Goal: Task Accomplishment & Management: Manage account settings

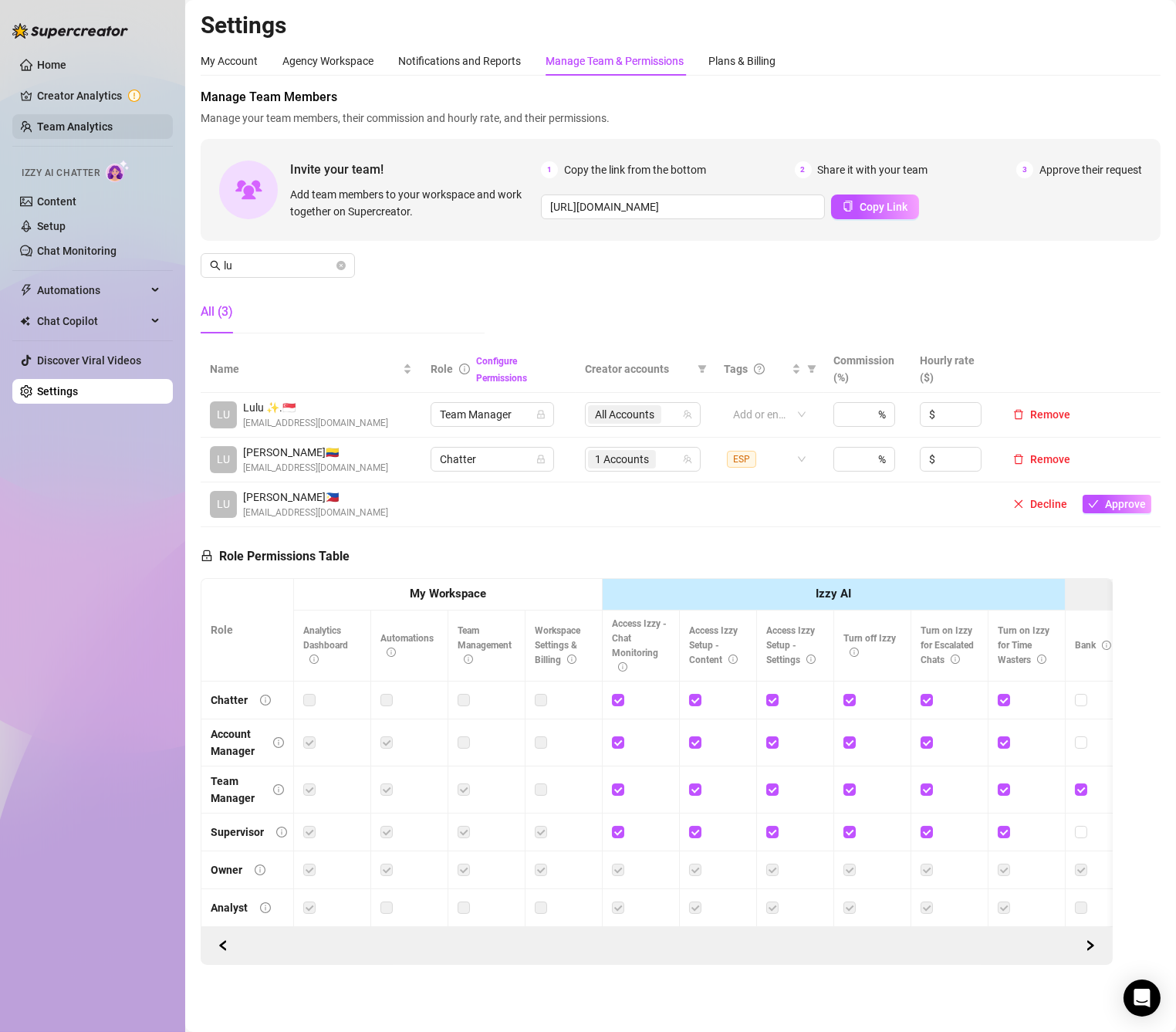
click at [72, 127] on link "Team Analytics" at bounding box center [75, 126] width 76 height 12
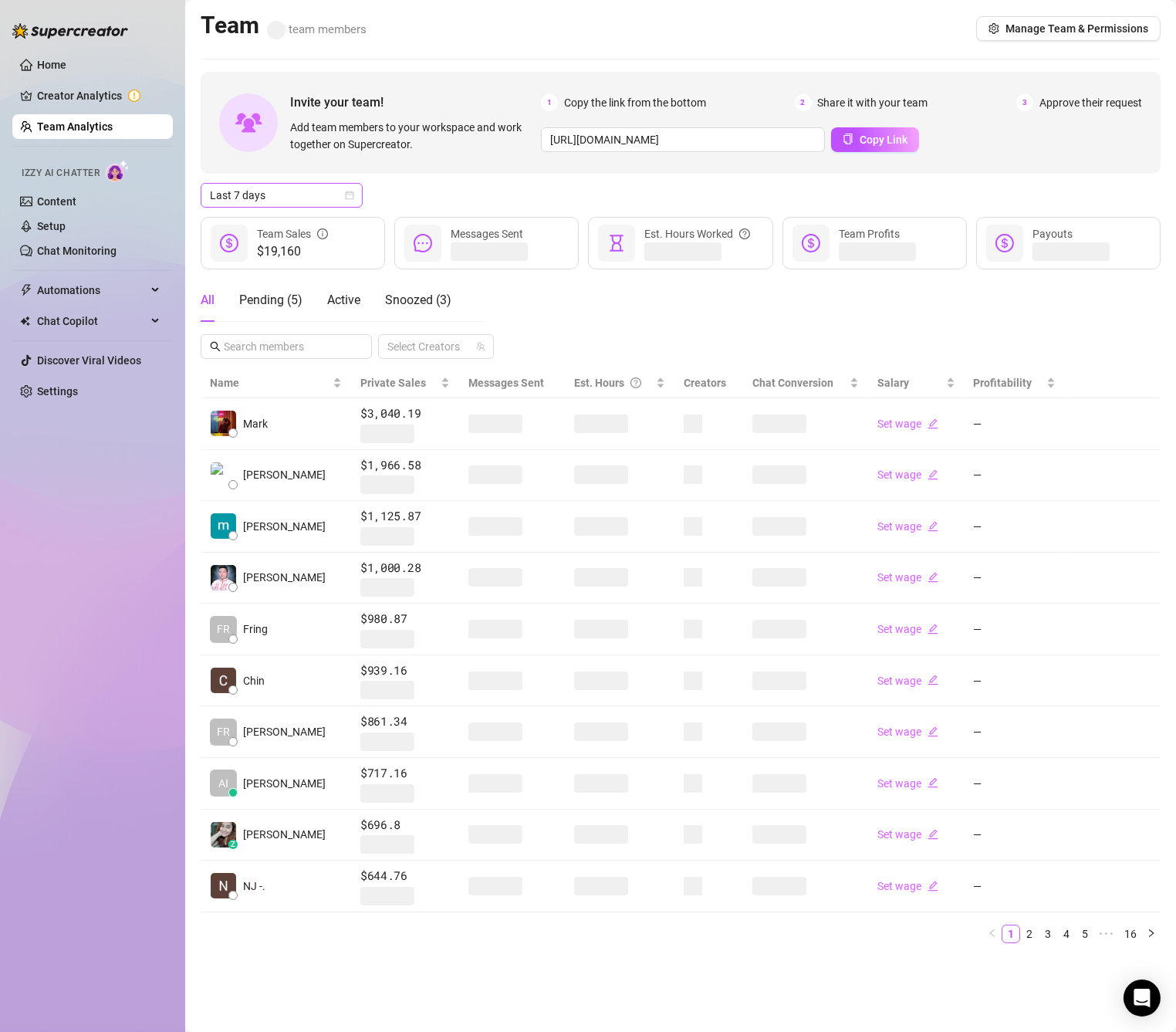
click at [297, 187] on span "Last 7 days" at bounding box center [281, 195] width 143 height 23
click at [279, 317] on div "Custom date" at bounding box center [281, 325] width 138 height 17
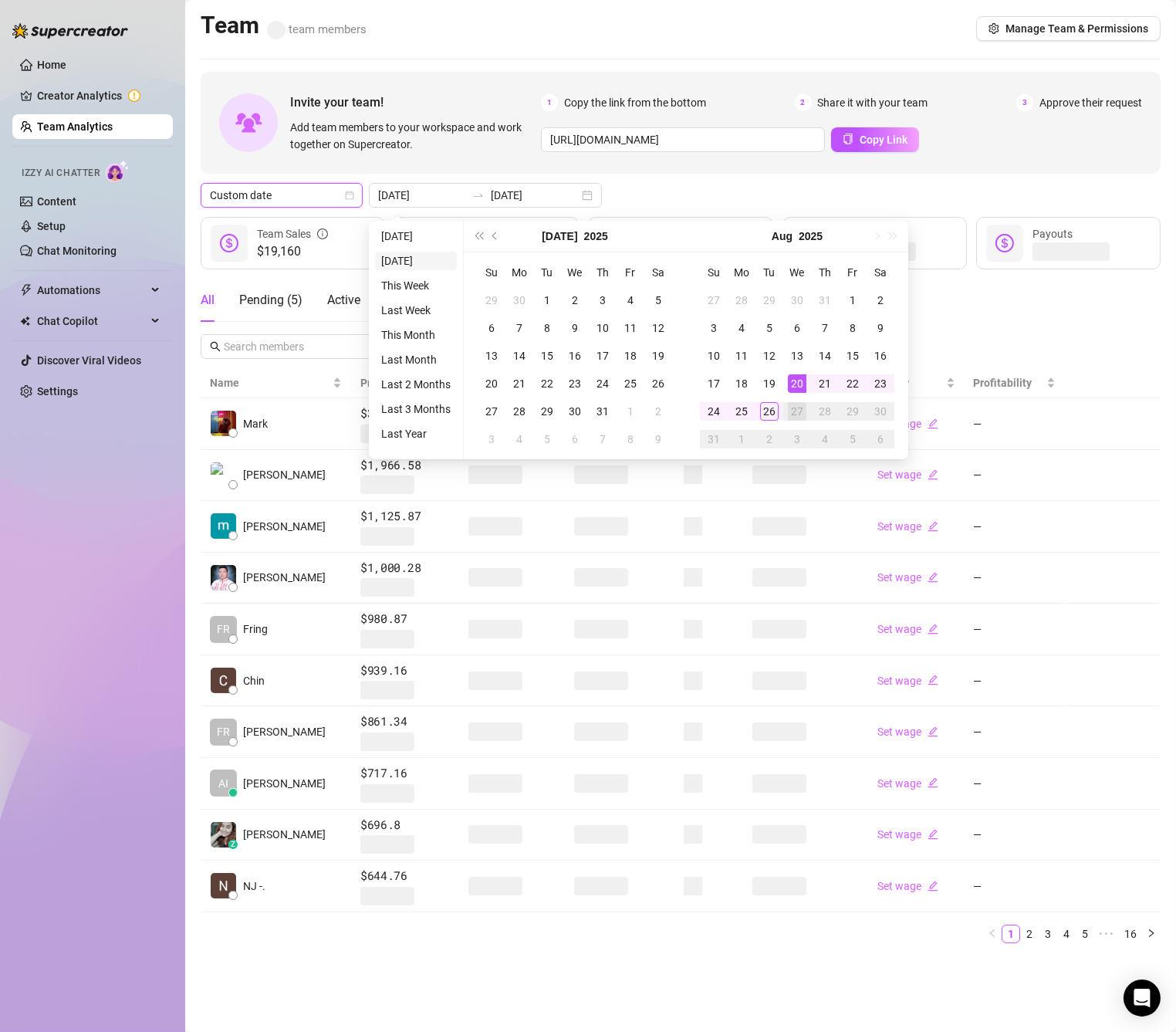
type input "[DATE]"
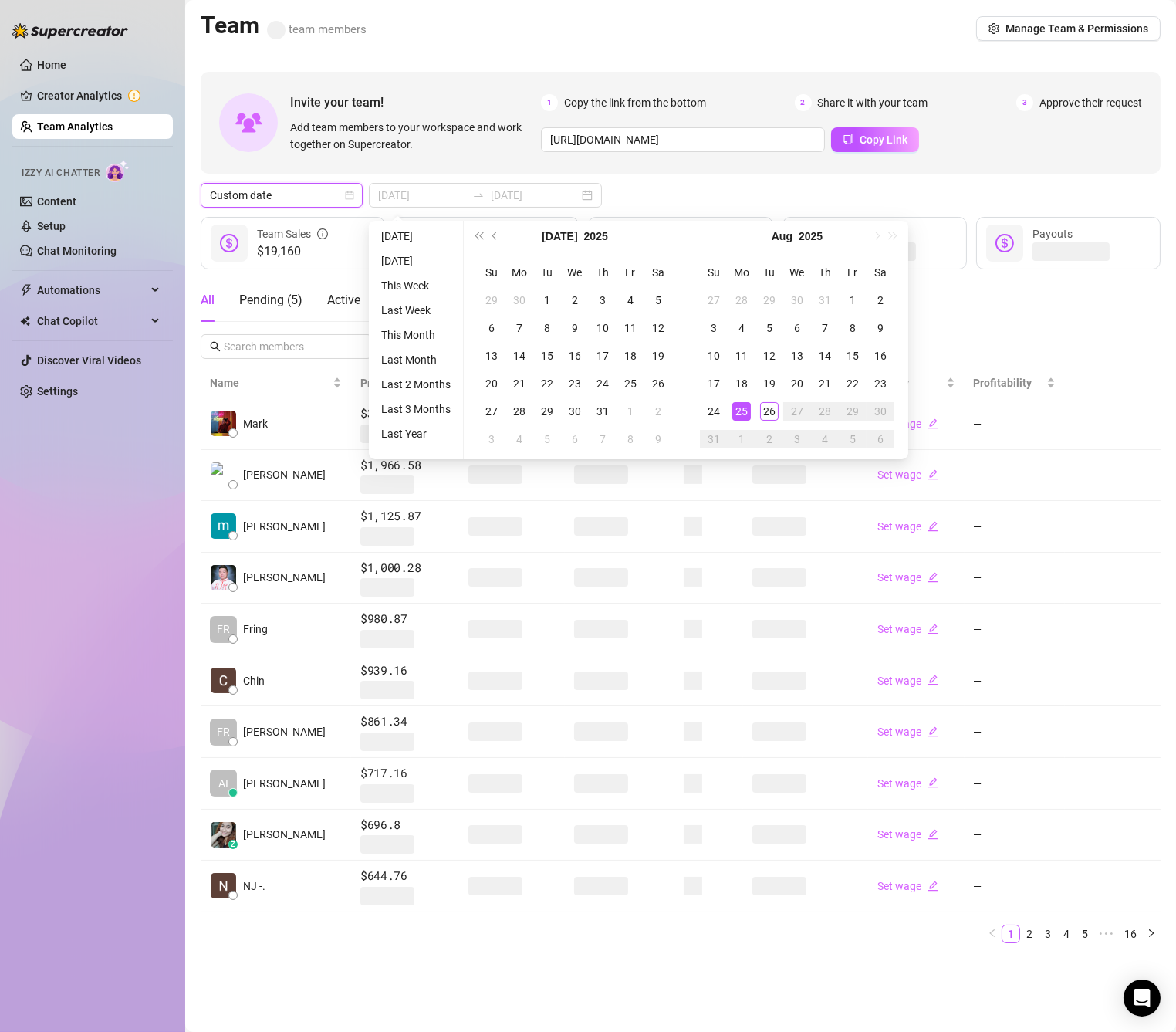
type input "[DATE]"
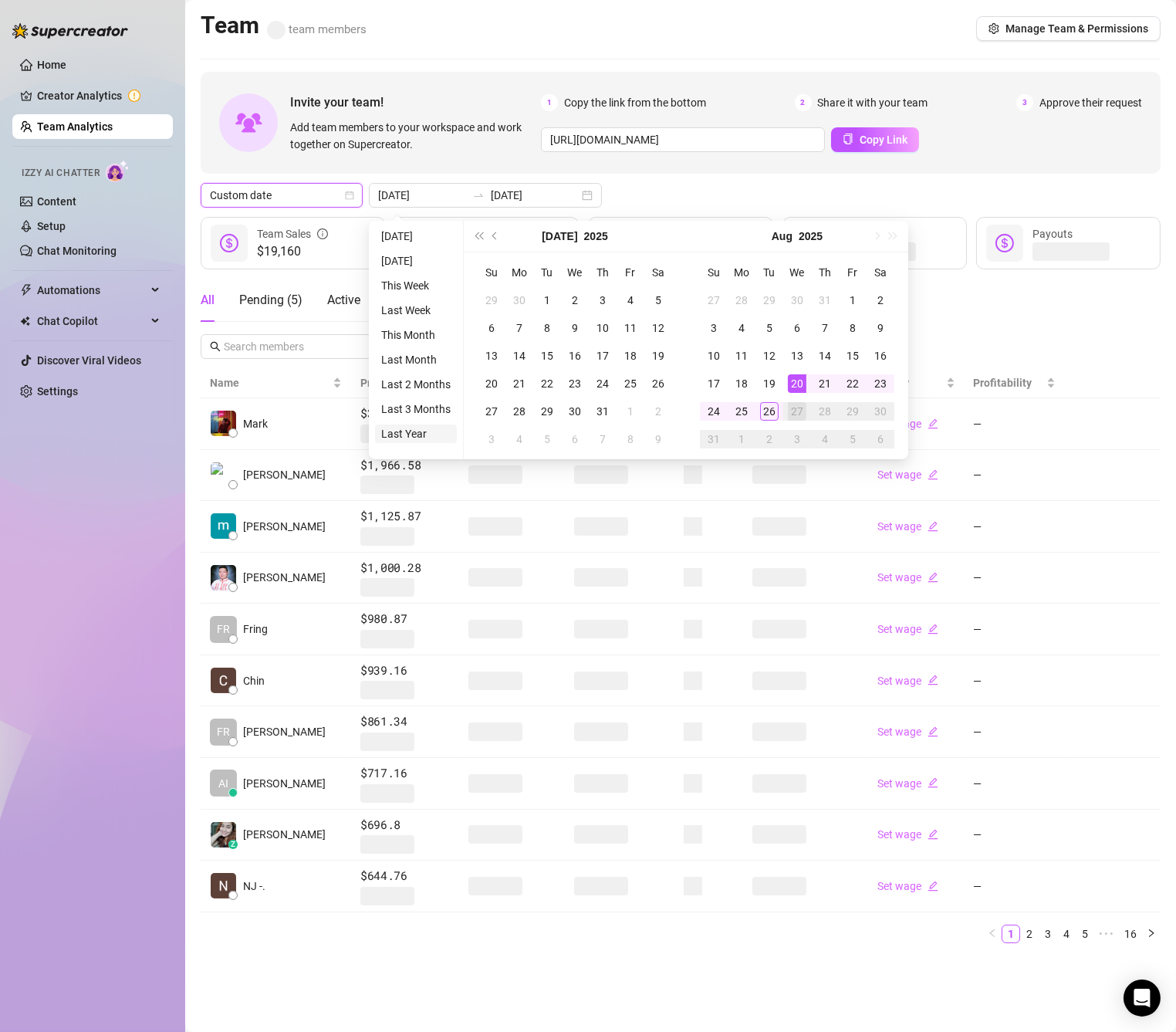
type input "[DATE]"
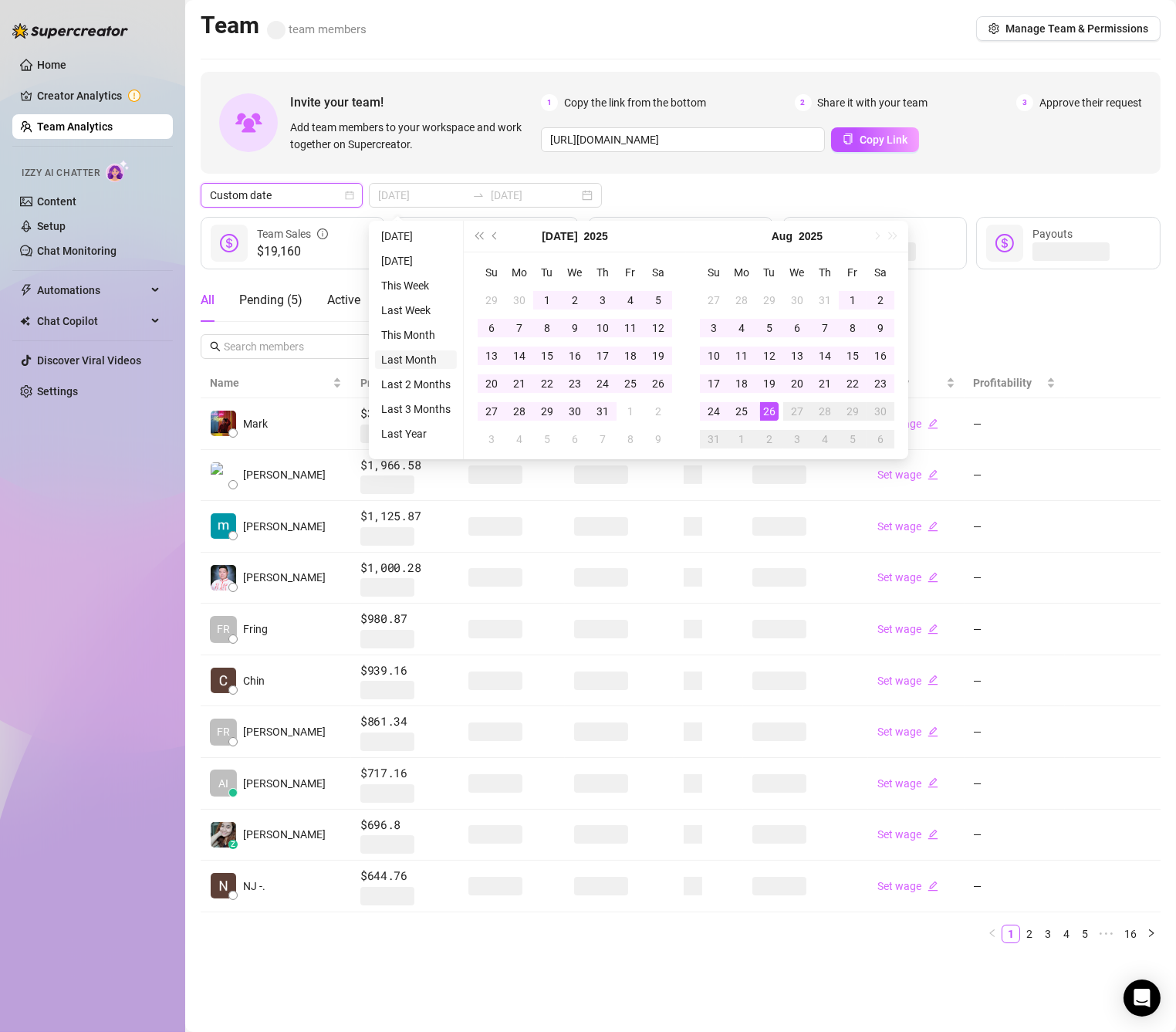
type input "[DATE]"
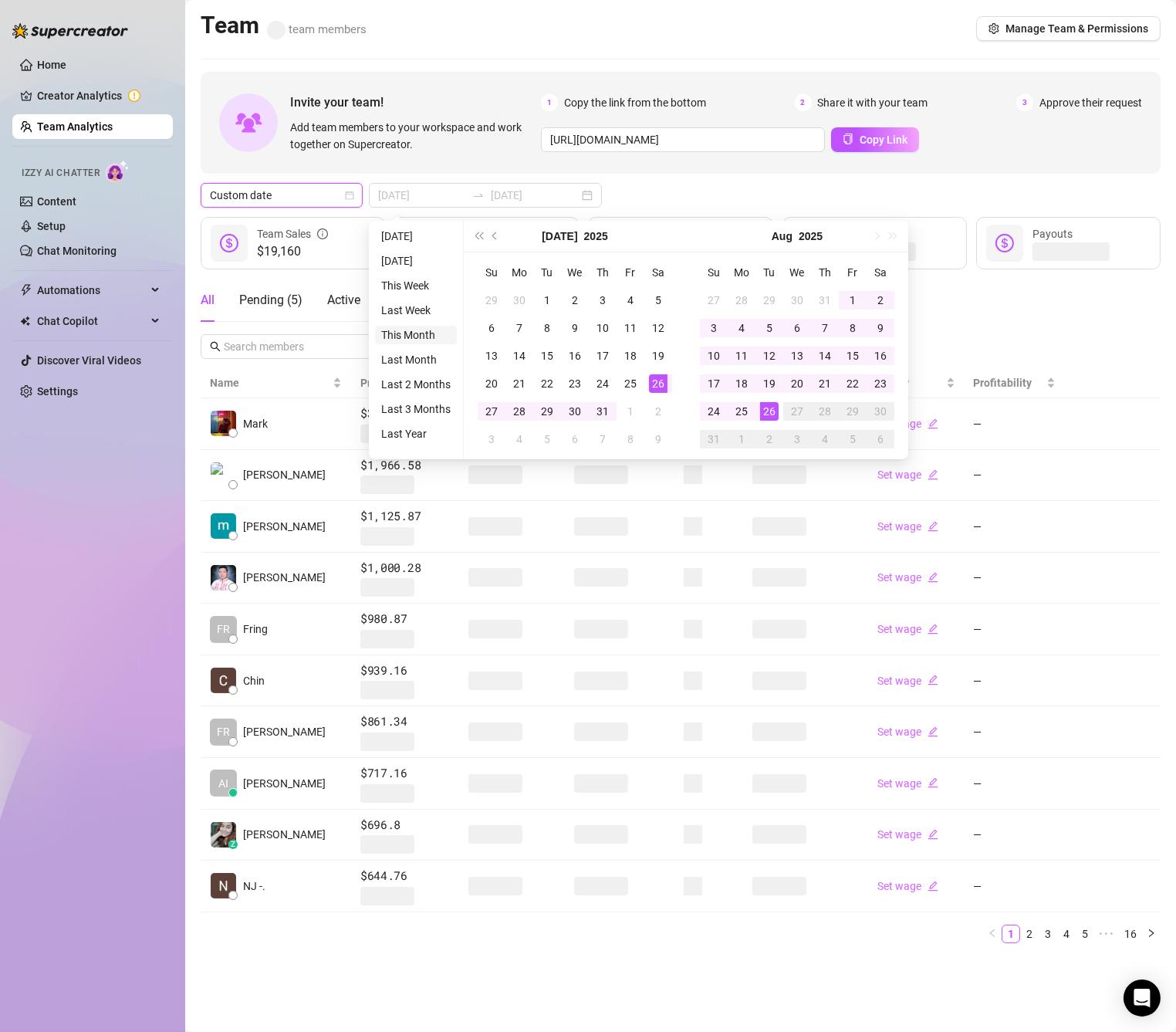
type input "[DATE]"
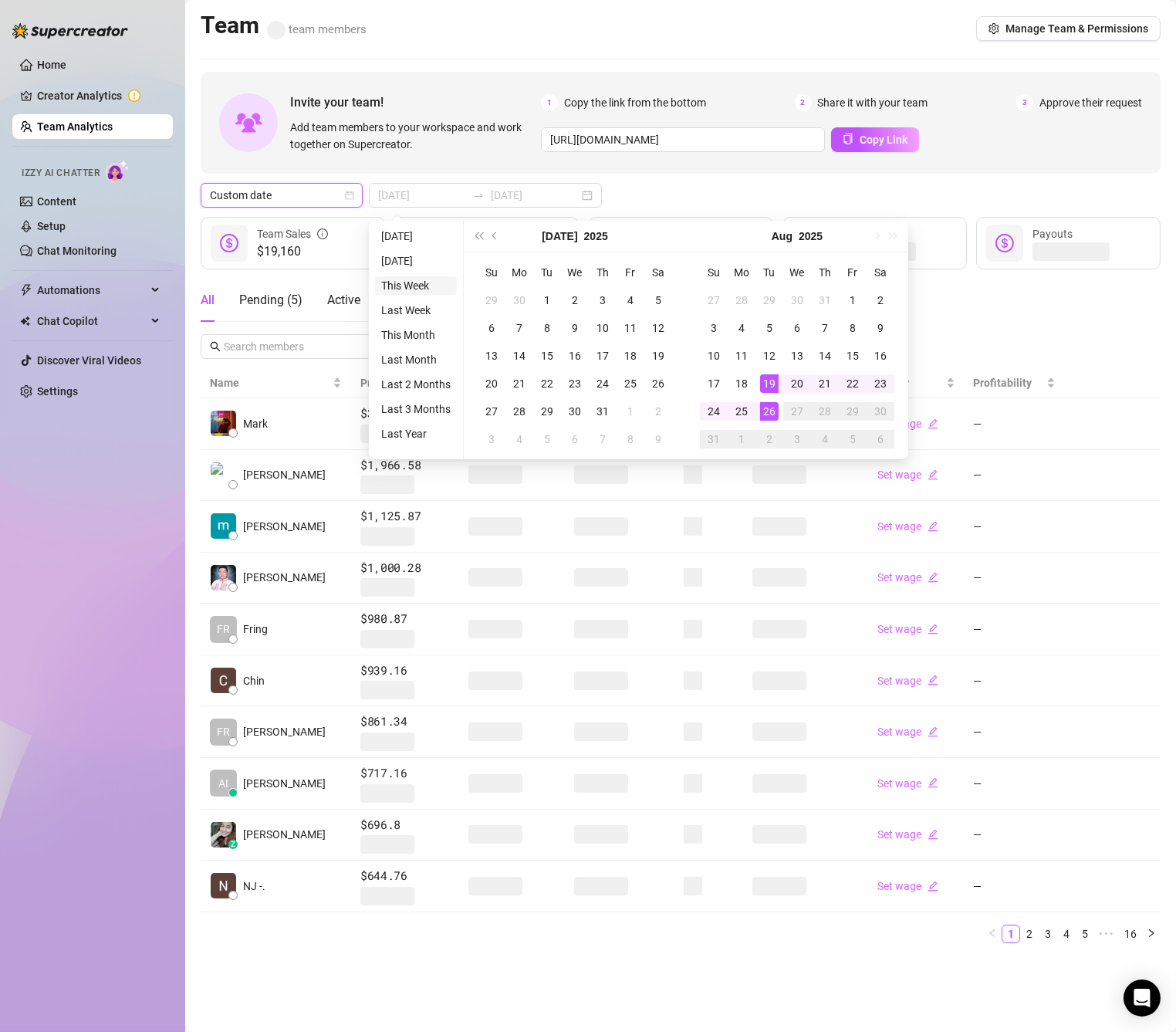
type input "[DATE]"
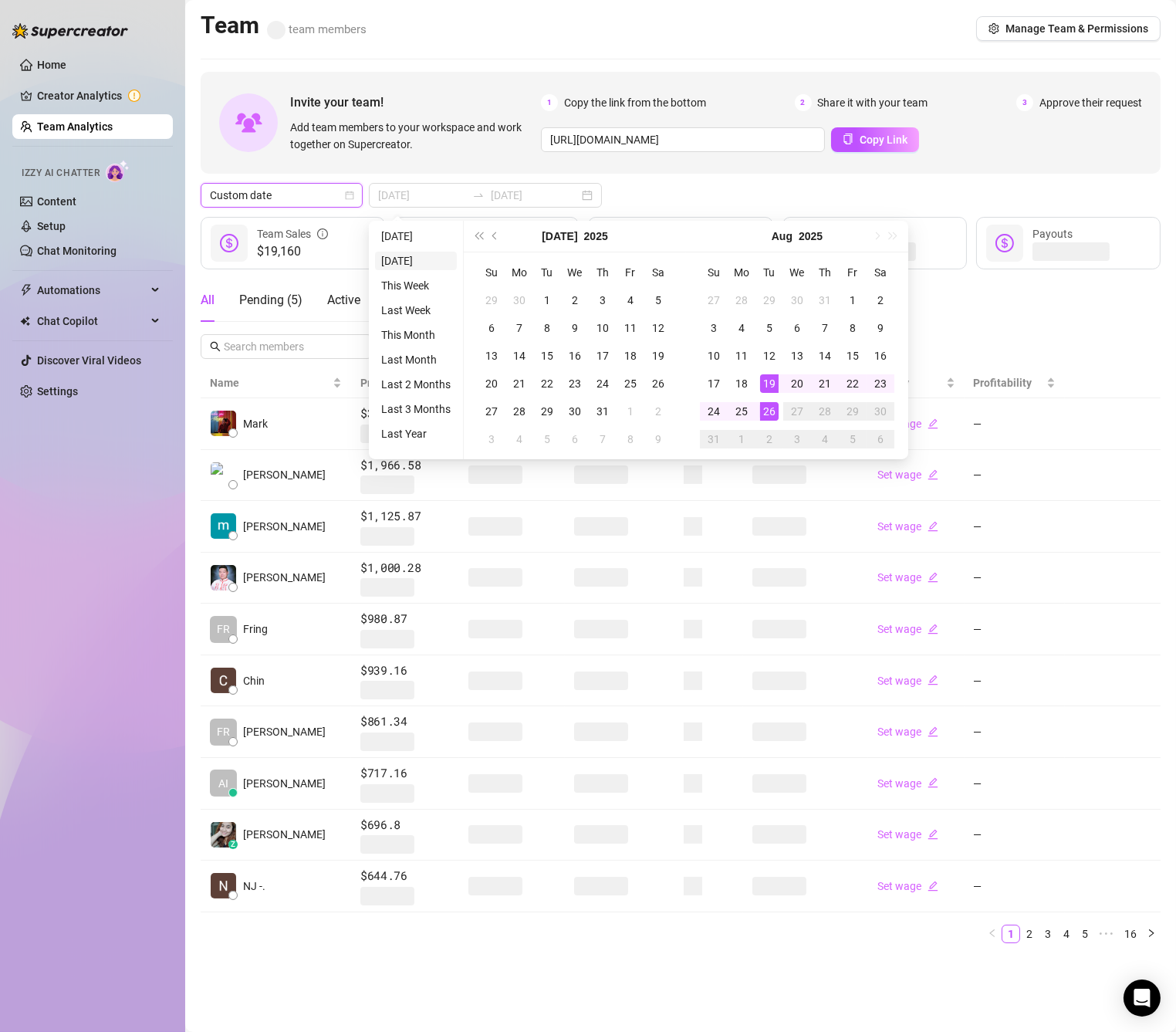
type input "[DATE]"
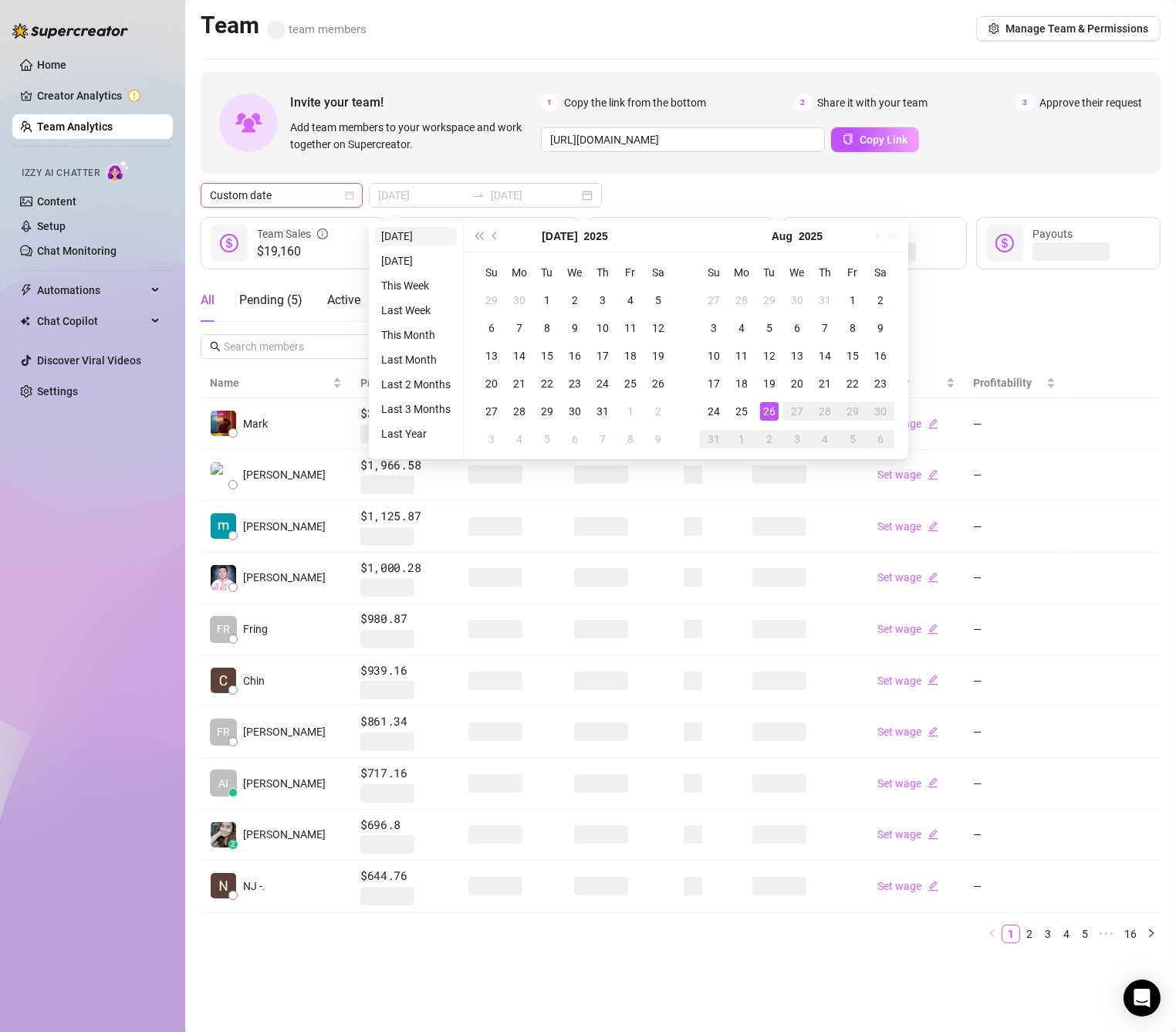
type input "[DATE]"
click at [404, 233] on li "[DATE]" at bounding box center [415, 236] width 82 height 19
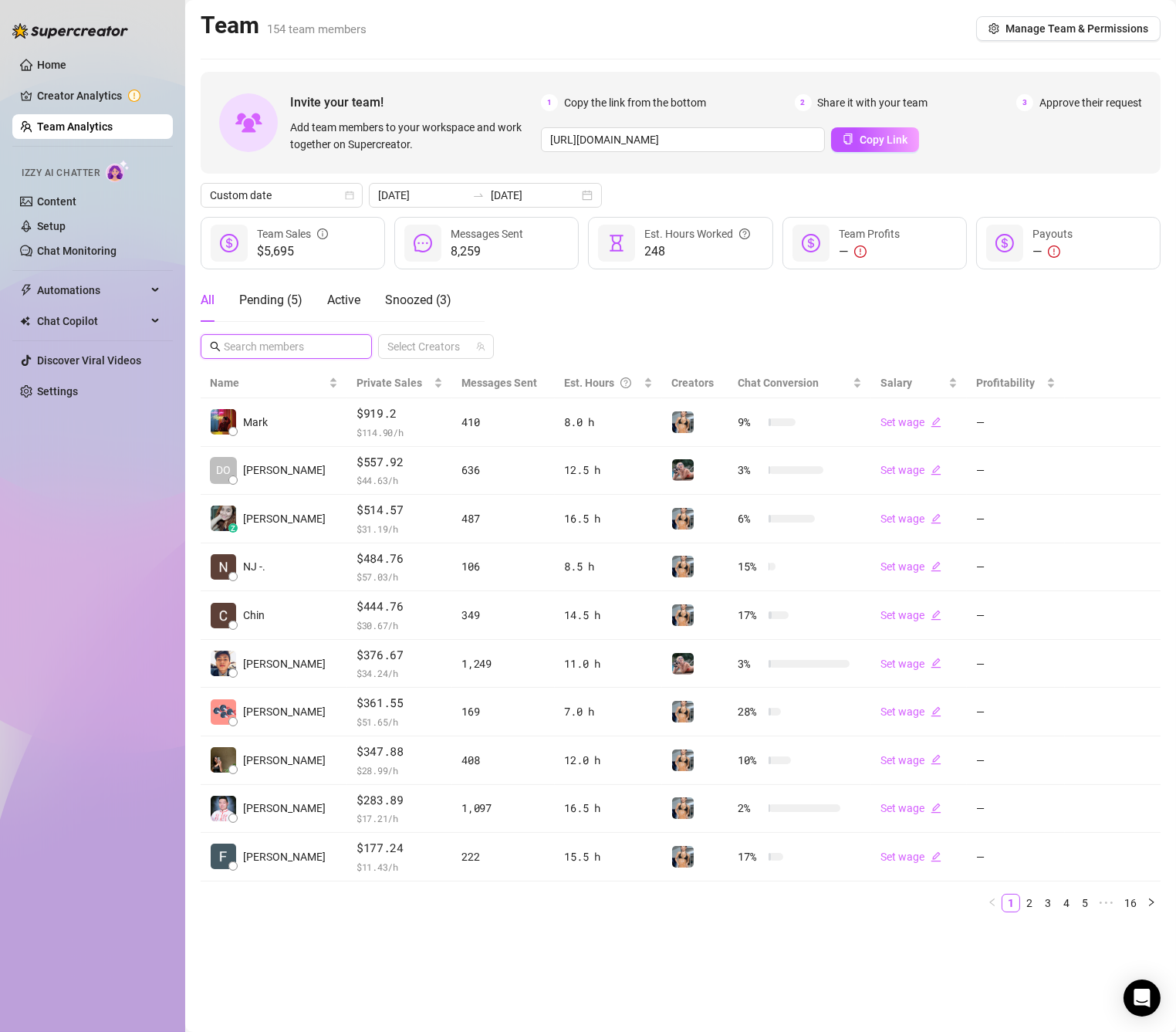
click at [301, 351] on input "text" at bounding box center [287, 347] width 127 height 17
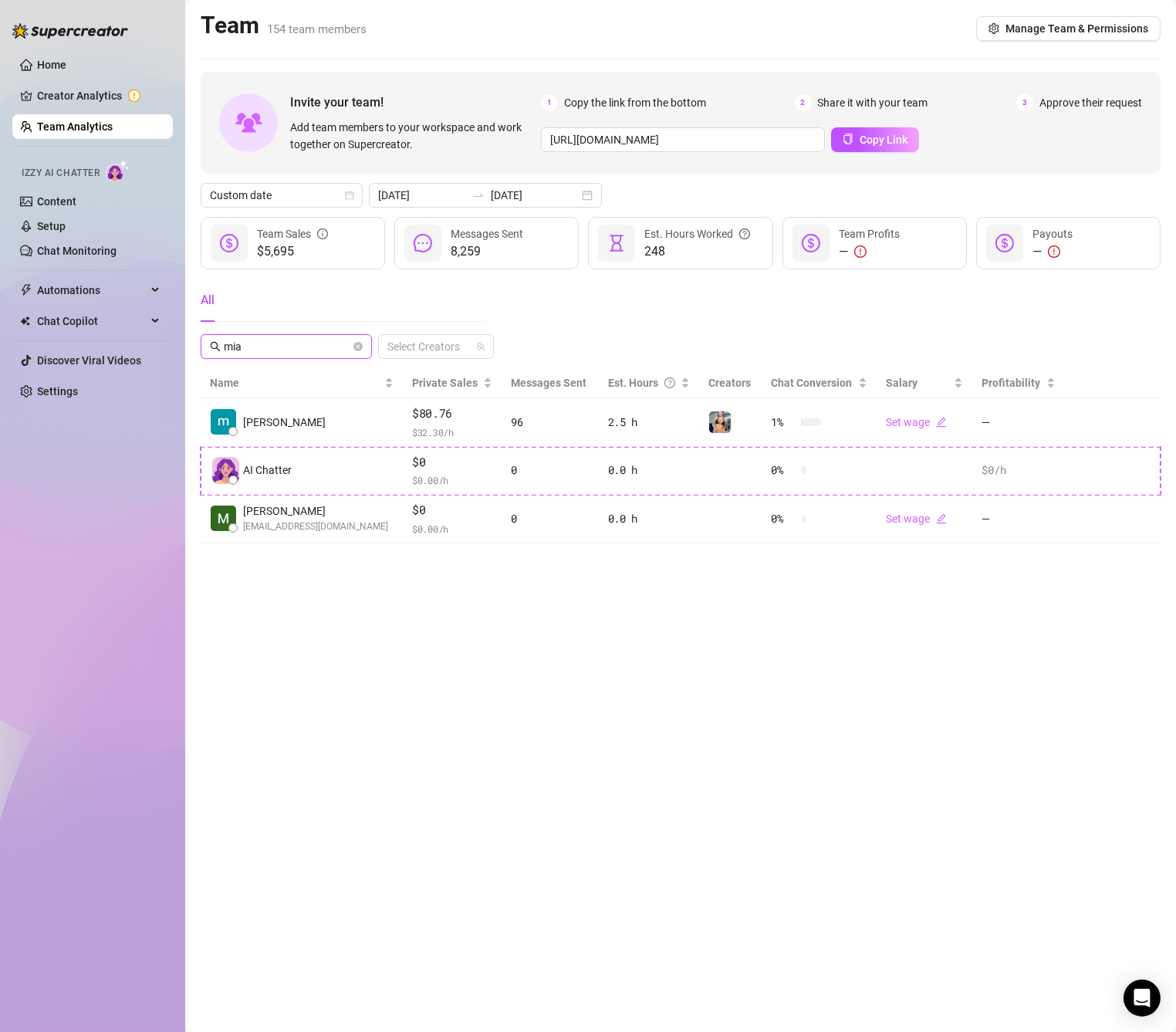
type input "mia"
click at [619, 307] on div "All mia Select Creators" at bounding box center [680, 319] width 960 height 81
drag, startPoint x: 290, startPoint y: 352, endPoint x: 212, endPoint y: 360, distance: 78.4
click at [212, 359] on span "mia" at bounding box center [286, 346] width 171 height 24
